Goal: Use online tool/utility

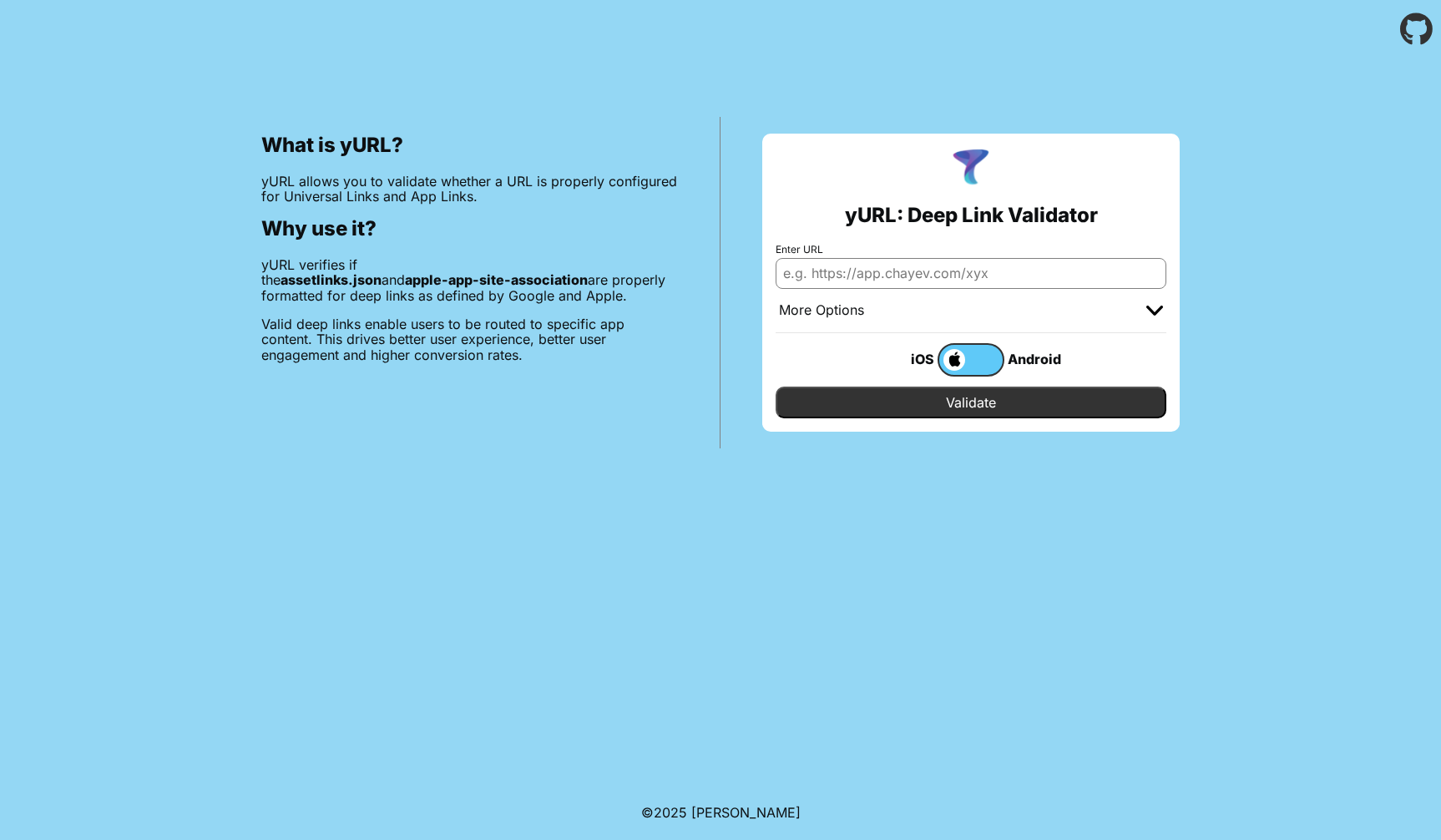
click at [881, 277] on input "Enter URL" at bounding box center [970, 273] width 390 height 30
click at [841, 275] on input "Enter URL" at bounding box center [970, 273] width 390 height 30
paste input "[DOMAIN_NAME]"
type input "[DOMAIN_NAME]"
click at [951, 405] on input "Validate" at bounding box center [970, 402] width 390 height 32
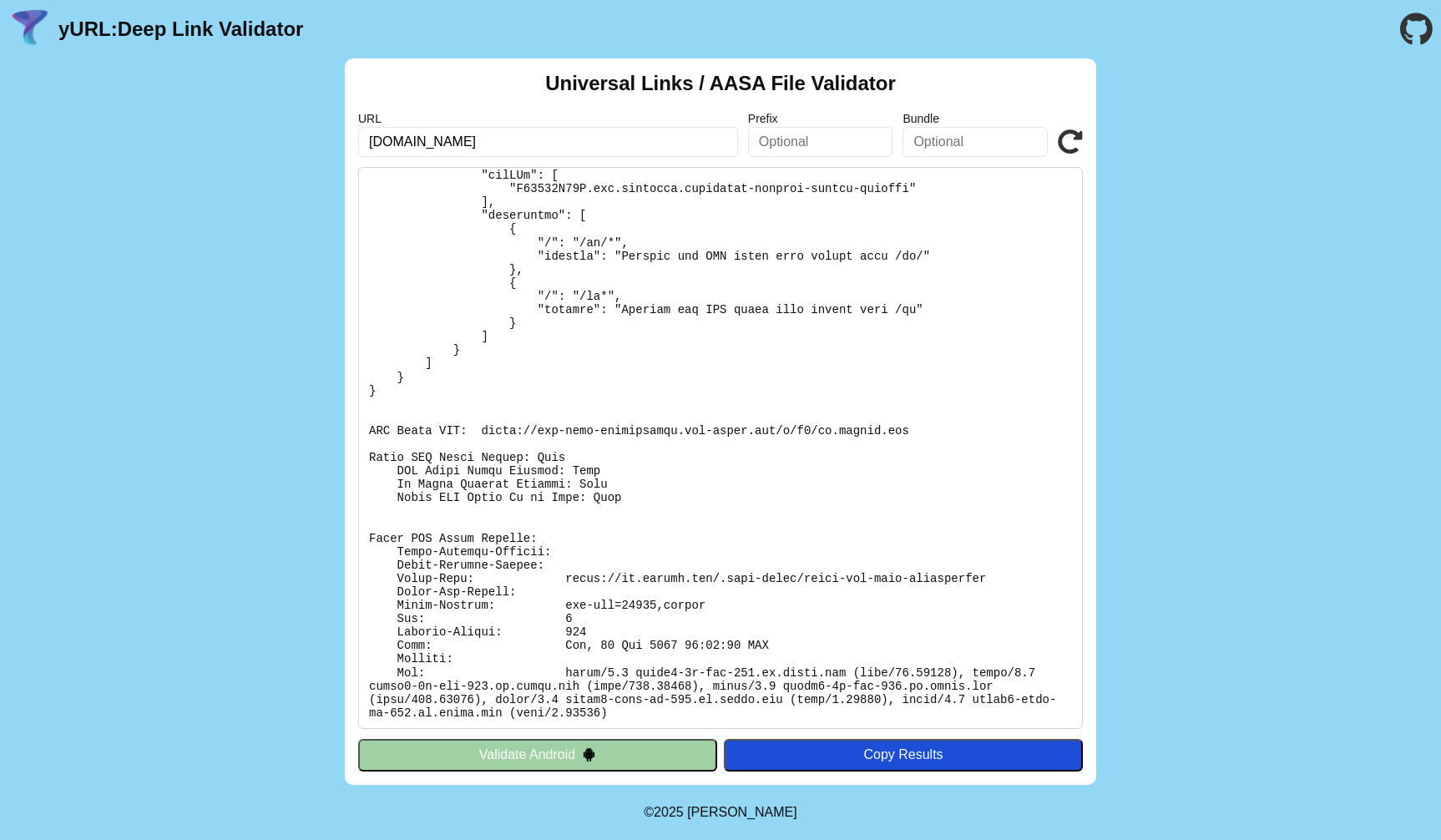
scroll to position [172, 0]
click at [822, 135] on input "text" at bounding box center [821, 142] width 145 height 30
paste input "S43254J69W"
type input "S43254J69W"
click at [965, 147] on input "text" at bounding box center [975, 142] width 145 height 30
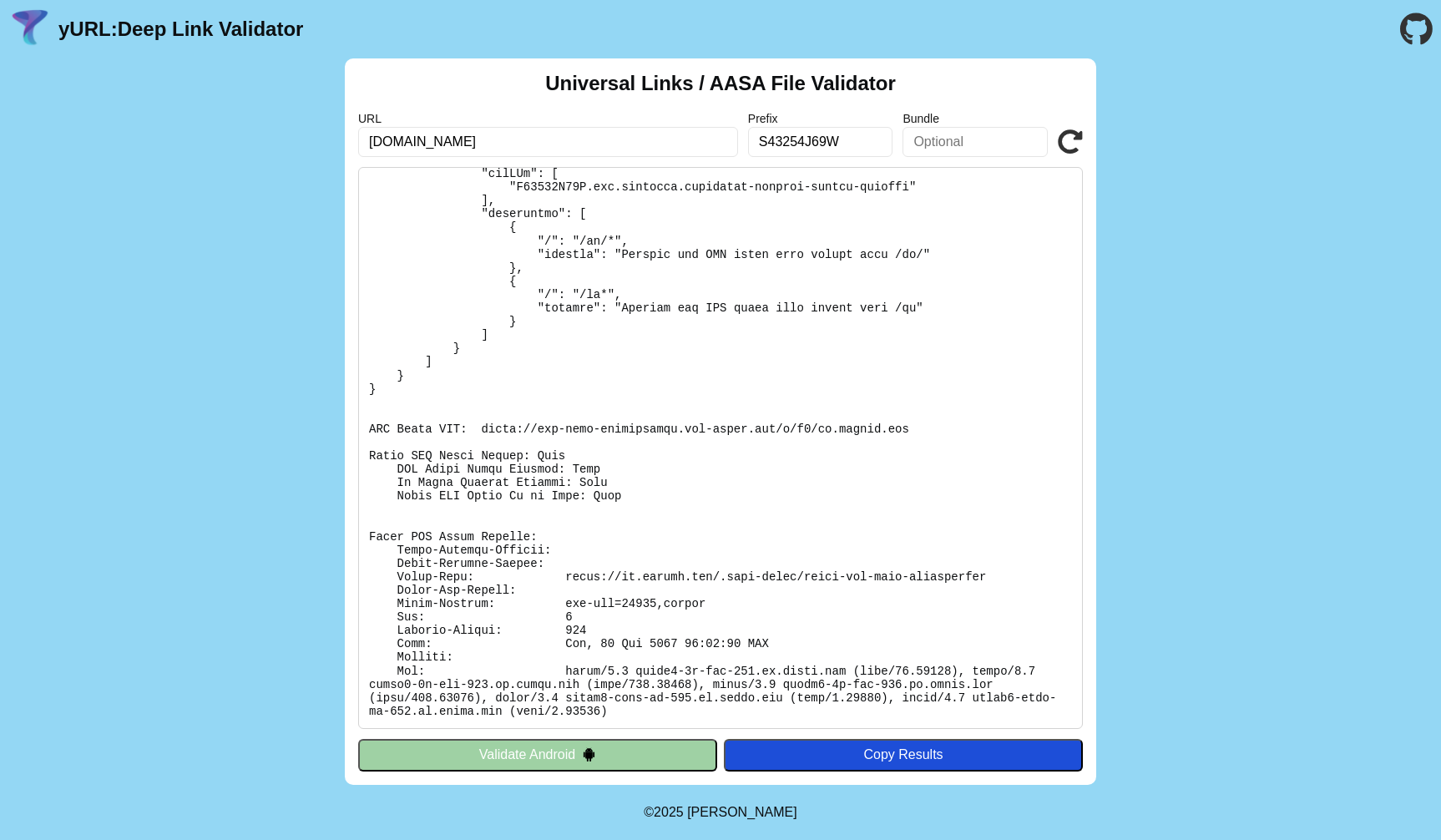
paste input "com.tixeltec.tixstream-express-client-desktop"
drag, startPoint x: 976, startPoint y: 143, endPoint x: 827, endPoint y: 142, distance: 149.0
click at [903, 142] on input "com.tixeltec.tixstream-express-client-desktop" at bounding box center [975, 142] width 145 height 30
click at [950, 139] on input "com.tixeltec.tixstream-express-client-desktop" at bounding box center [975, 142] width 145 height 30
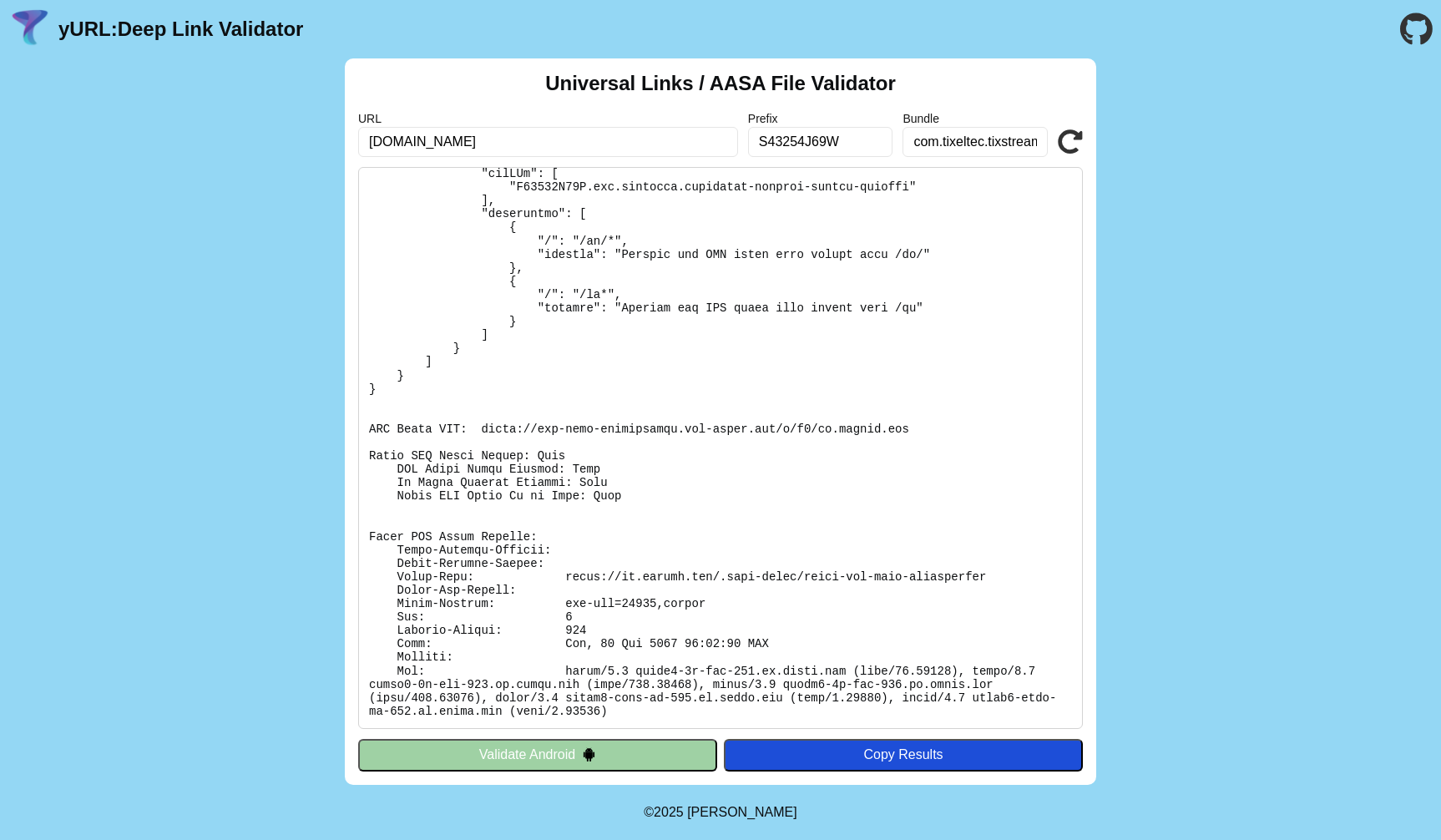
type input "com.tixeltec.tixstream-express-client-desktop"
click at [1069, 142] on icon at bounding box center [1070, 142] width 25 height 25
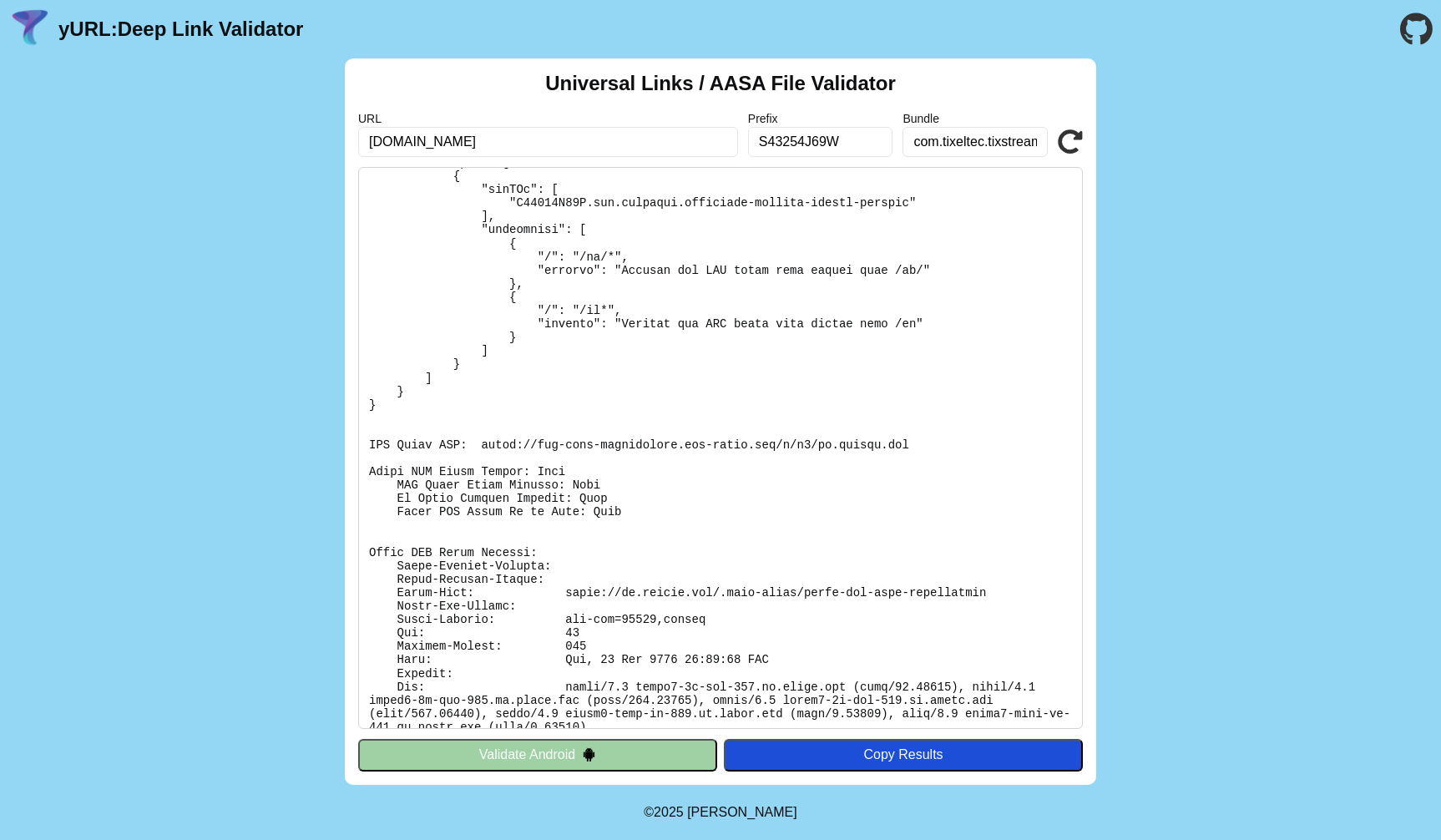
scroll to position [186, 0]
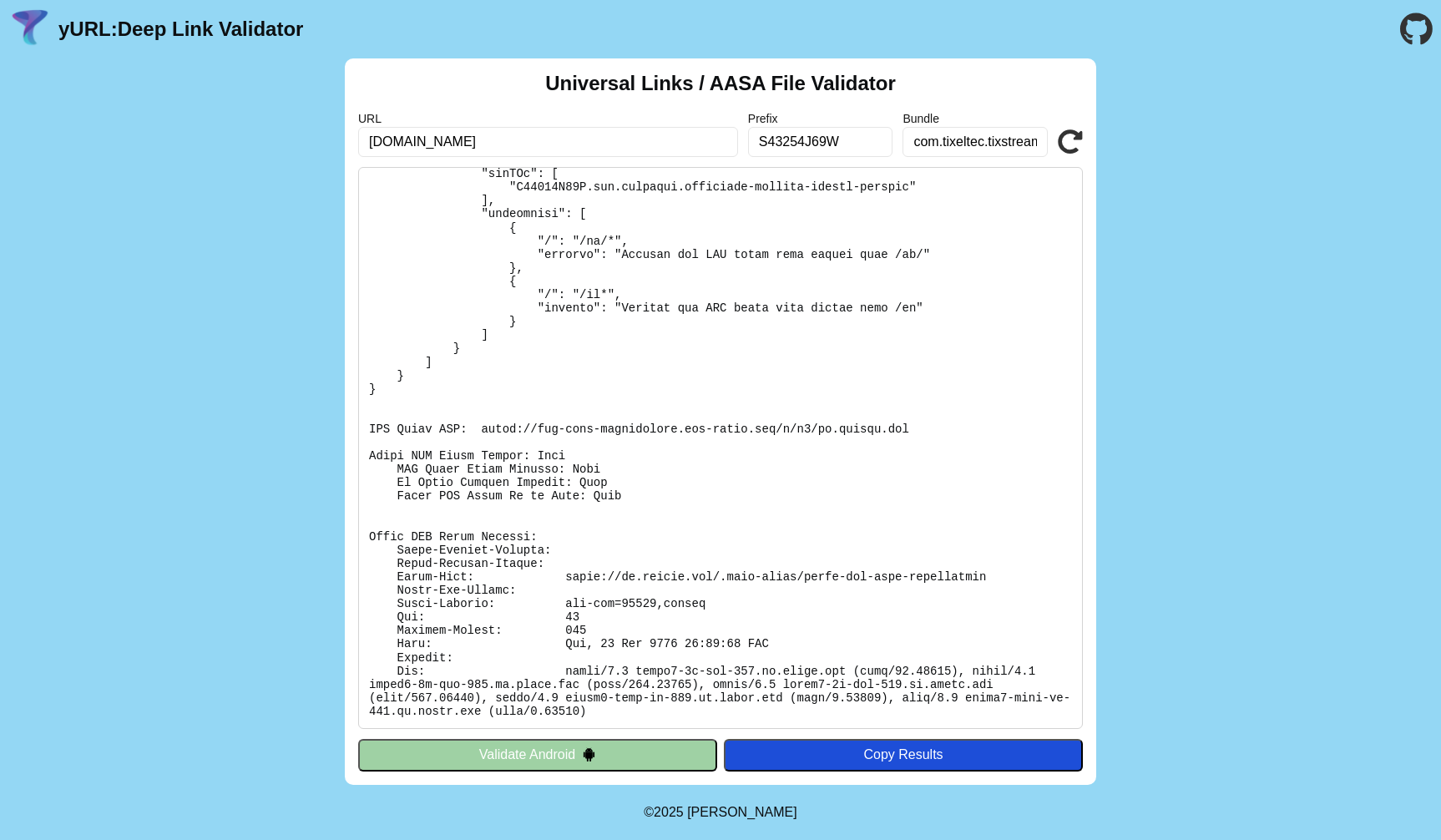
click at [894, 549] on pre at bounding box center [720, 448] width 725 height 562
